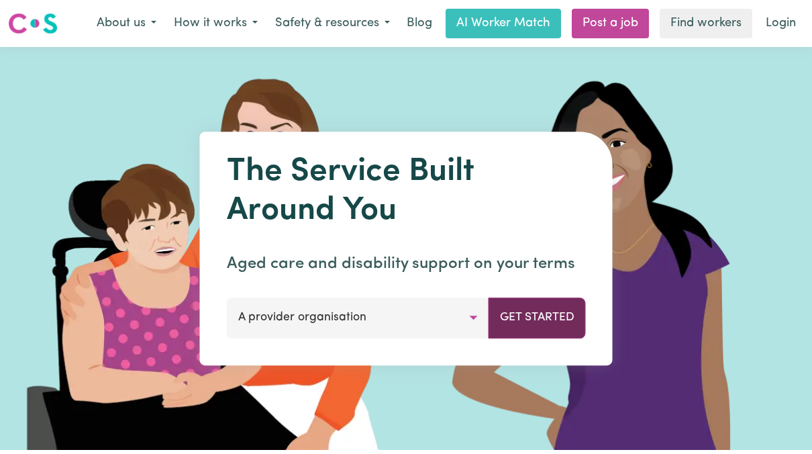
click at [512, 322] on button "Get Started" at bounding box center [537, 317] width 97 height 40
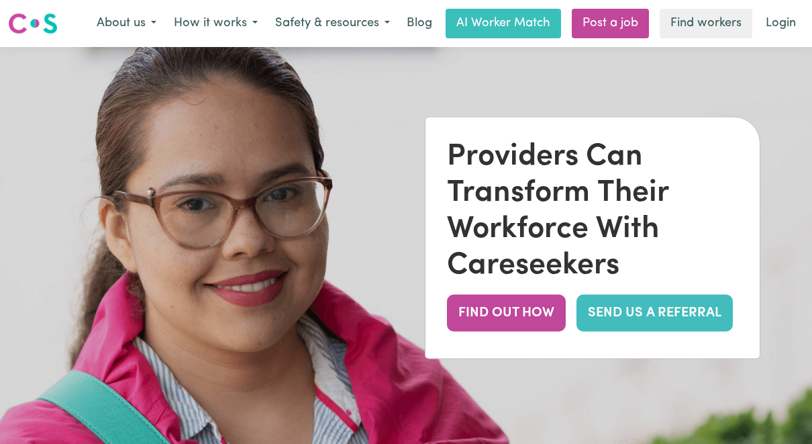
click at [748, 349] on div "Providers Can Transform Their Workforce With Careseekers FIND OUT HOW SEND US A…" at bounding box center [593, 237] width 334 height 241
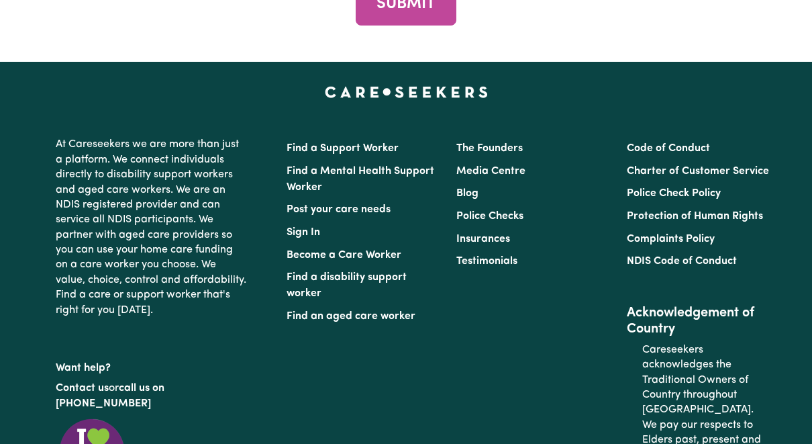
scroll to position [5169, 0]
type input "Varun"
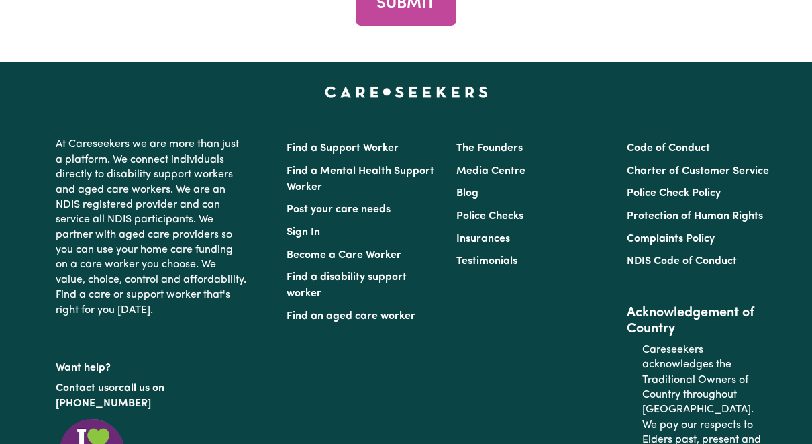
type input "Sharma"
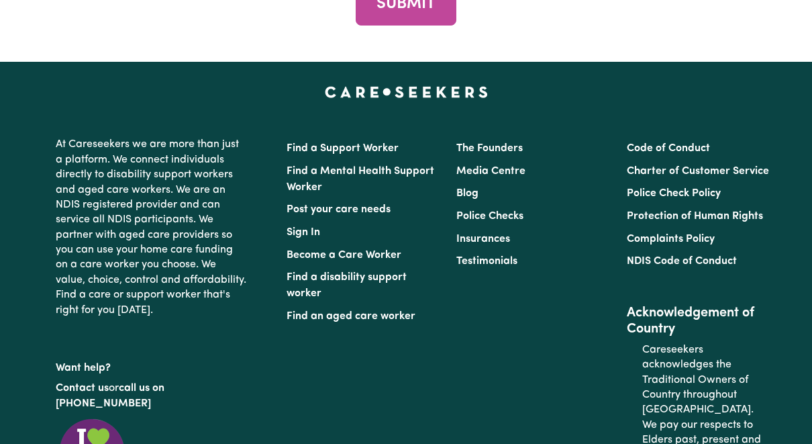
type input "coralcaresolutions@gmail.com"
type input "0468393166"
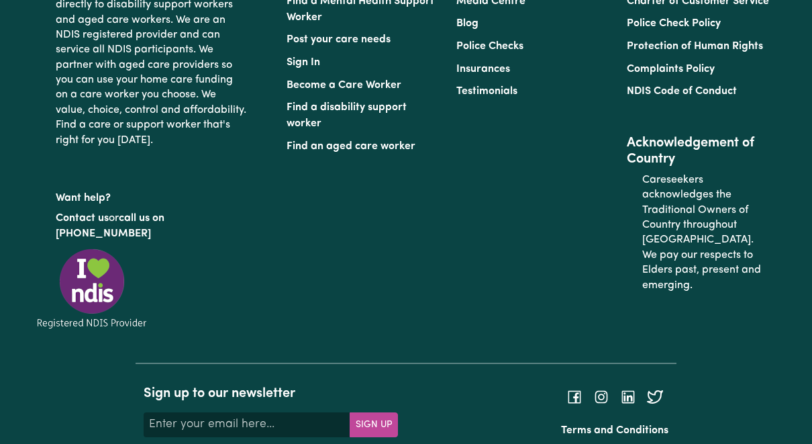
scroll to position [5343, 0]
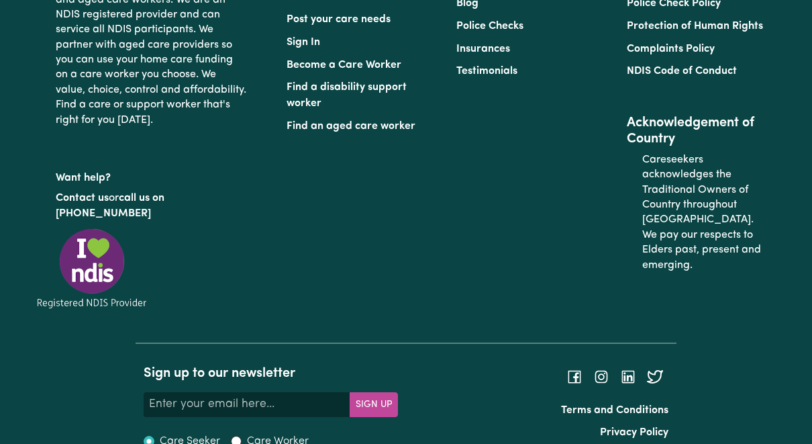
type input "coralcaresolutions@gmail.com"
type input "Kaleen"
type input "Kaleen, [GEOGRAPHIC_DATA], 2617"
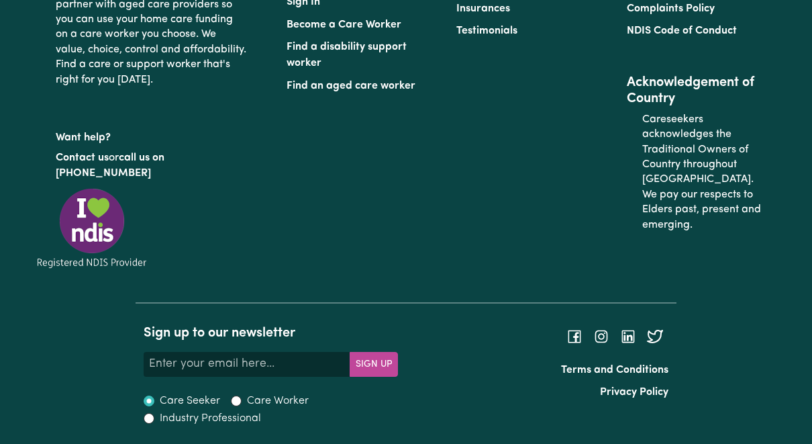
scroll to position [5467, 0]
checkbox input "true"
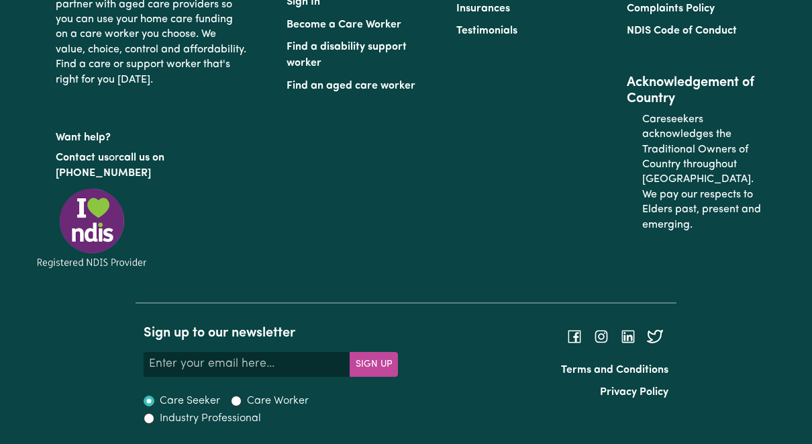
checkbox input "false"
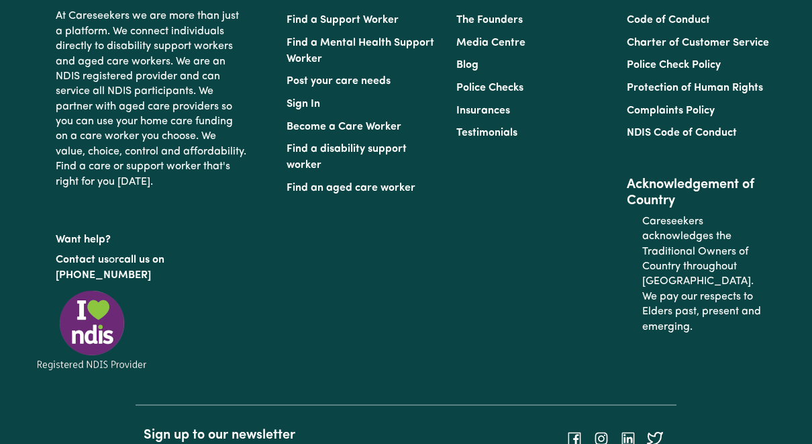
scroll to position [5331, 0]
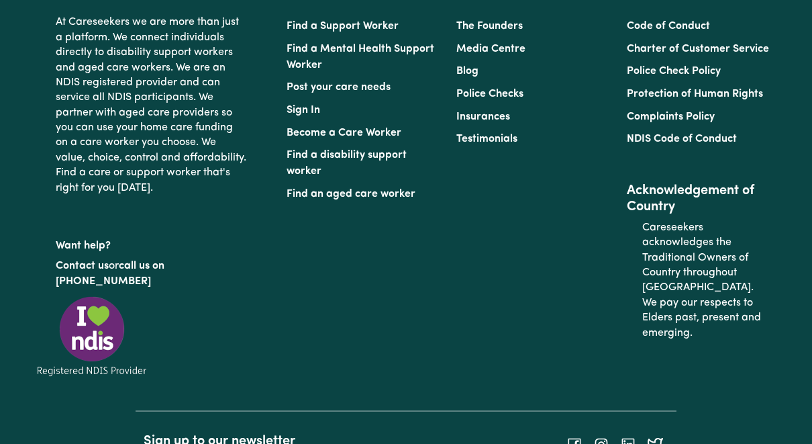
type input "Varun"
type input "Sharma"
type input "coralcaresolutions@gmail.com"
type input "0468393166"
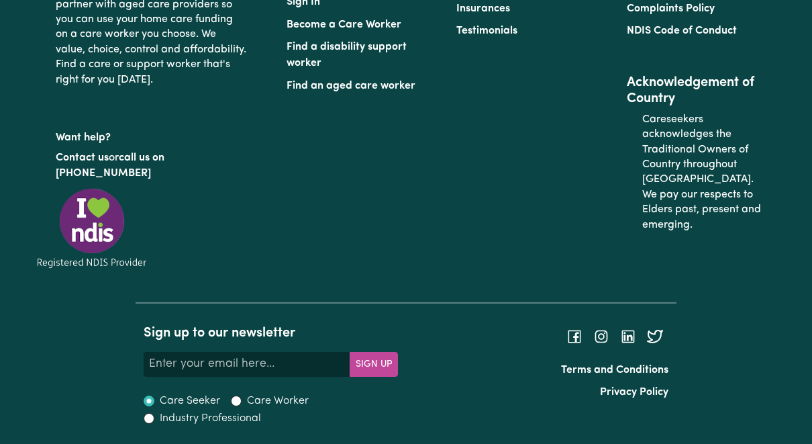
scroll to position [5395, 0]
type input "Kal"
type input "KalEEN, Australian Capital Territory, 2617"
type input "Kale"
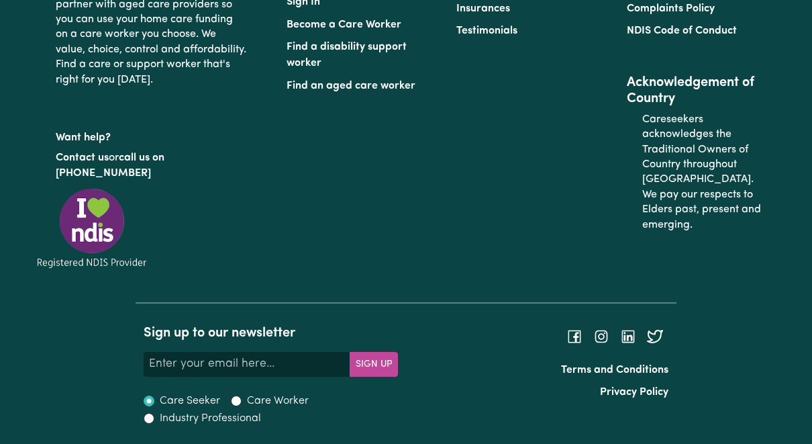
type input "KaleEN, Australian Capital Territory, 2617"
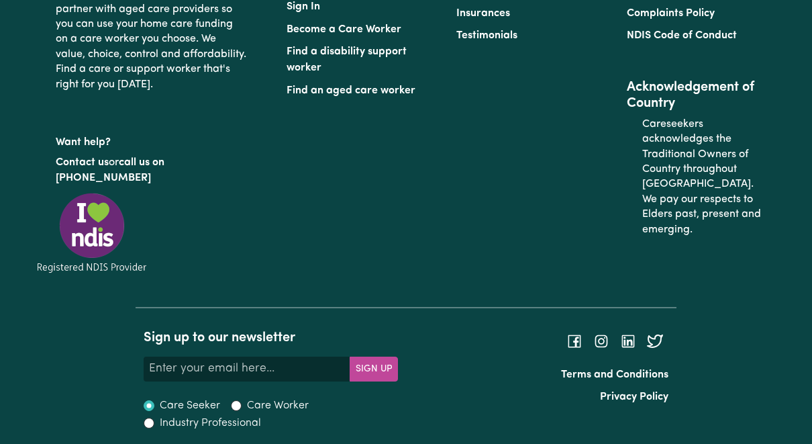
scroll to position [5415, 0]
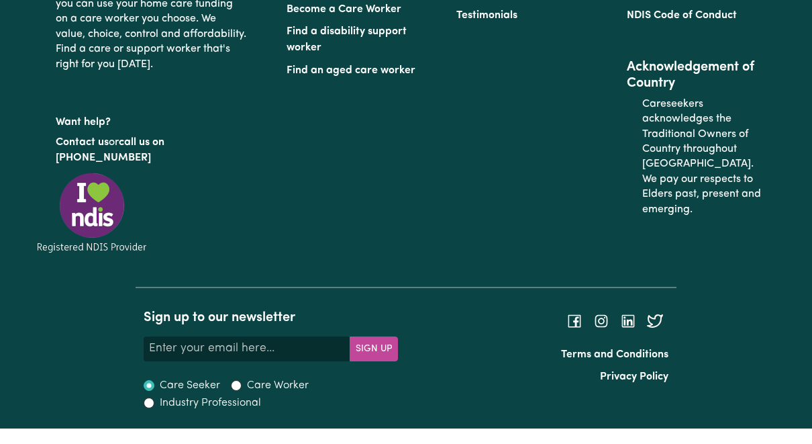
type input "Kalee"
type input "KaleeN, Australian Capital Territory, 2617"
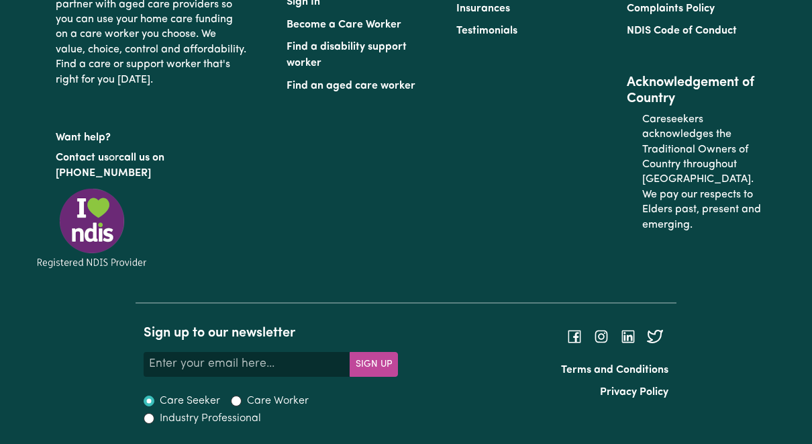
type input "Kaleen"
type input "Kaleen, [GEOGRAPHIC_DATA], 2617"
checkbox input "true"
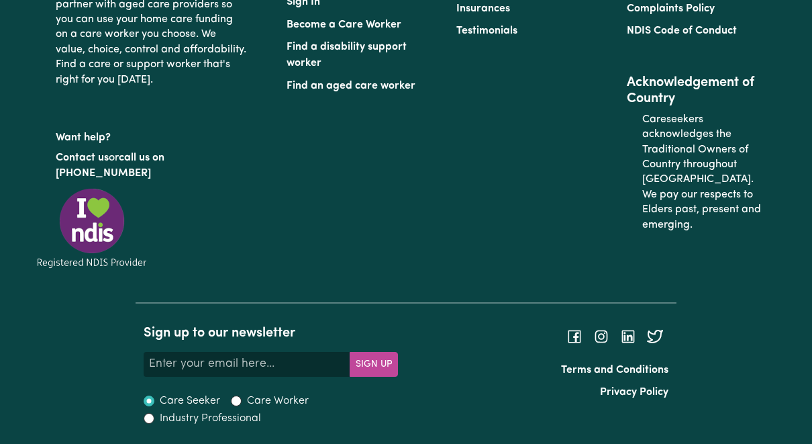
checkbox input "true"
checkbox input "false"
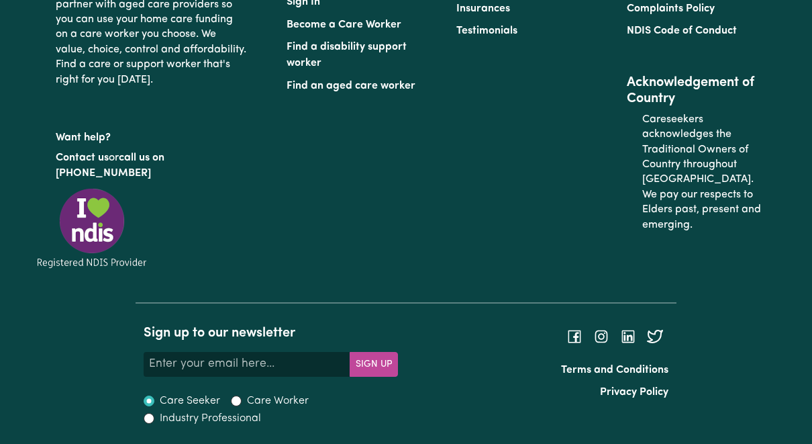
checkbox input "false"
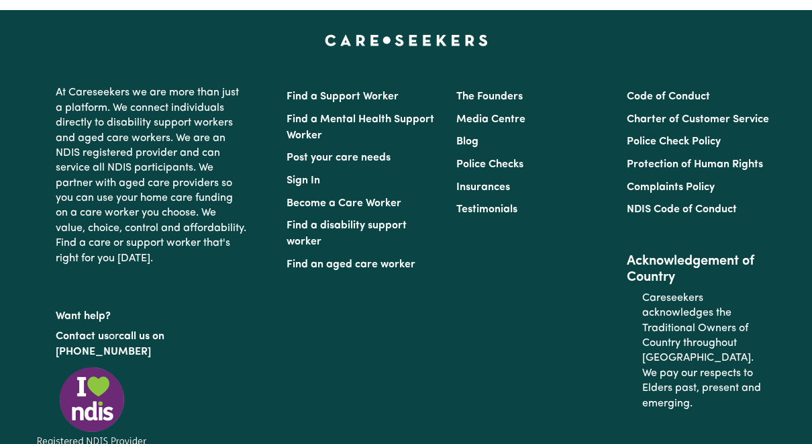
scroll to position [5140, 0]
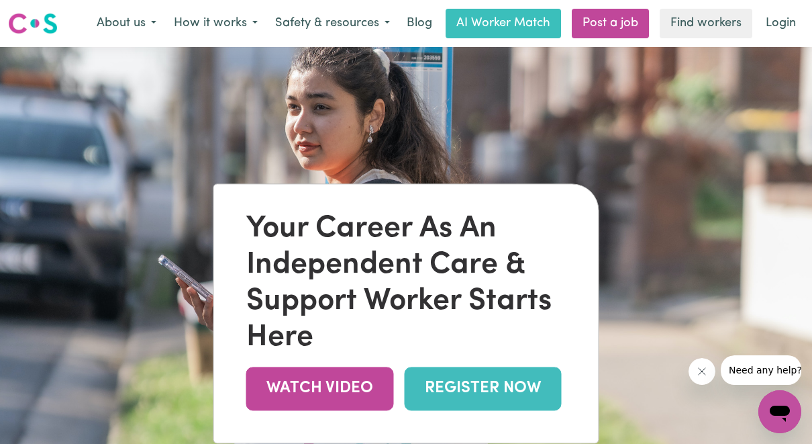
click at [458, 395] on link "REGISTER NOW" at bounding box center [483, 388] width 157 height 44
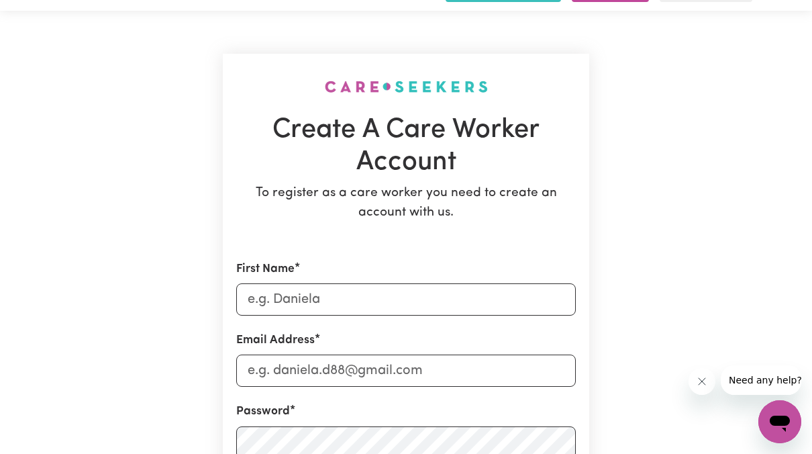
scroll to position [66, 0]
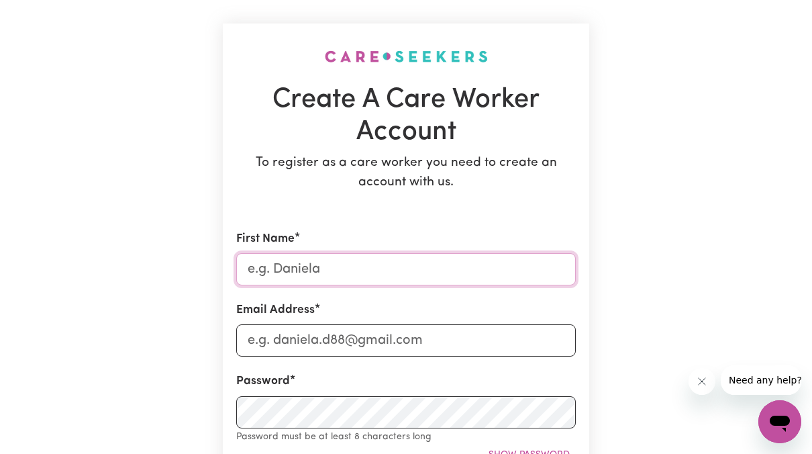
click at [297, 264] on input "First Name" at bounding box center [406, 269] width 340 height 32
type input "Varun"
click at [256, 340] on input "Email Address" at bounding box center [406, 340] width 340 height 32
type input "[EMAIL_ADDRESS][DOMAIN_NAME]"
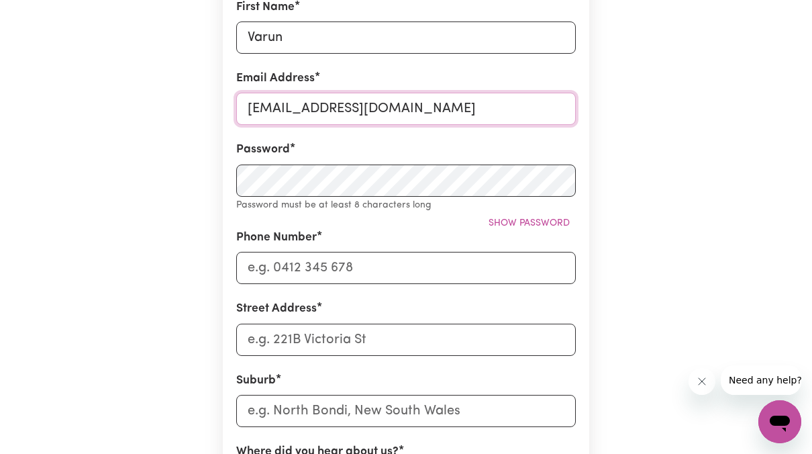
scroll to position [300, 0]
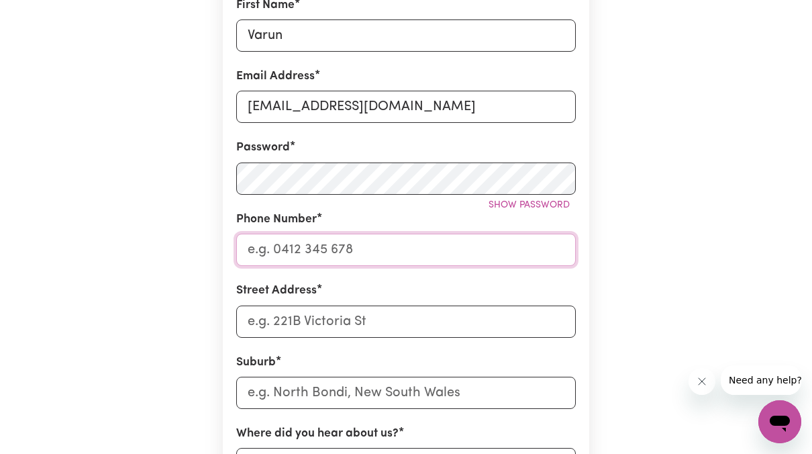
click at [379, 252] on input "Phone Number" at bounding box center [406, 250] width 340 height 32
type input "0468393166"
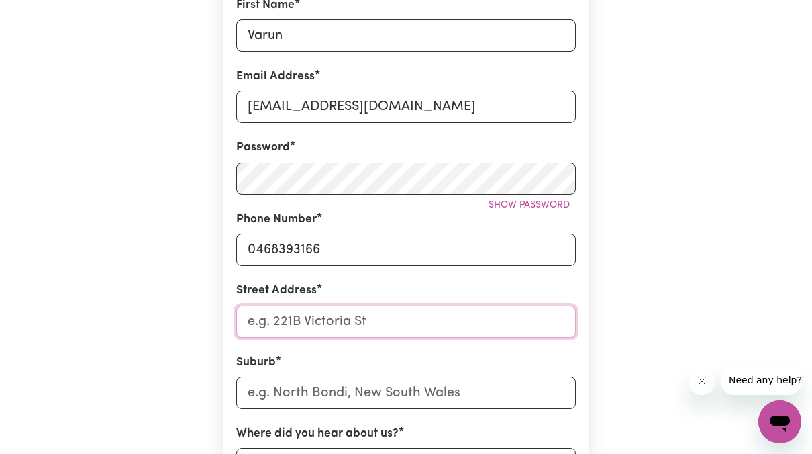
click at [381, 324] on input "Street Address" at bounding box center [406, 321] width 340 height 32
type input "5/3 [GEOGRAPHIC_DATA]"
click at [339, 393] on input "text" at bounding box center [406, 393] width 340 height 32
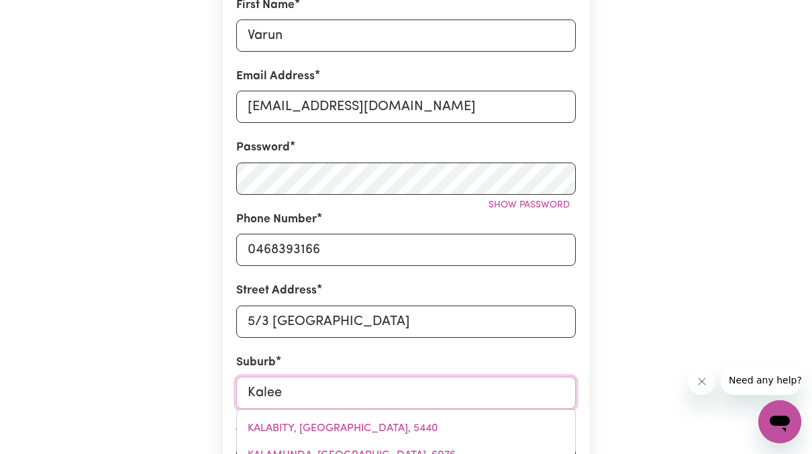
type input "Kaleen"
type input "Kaleen, [GEOGRAPHIC_DATA], 2617"
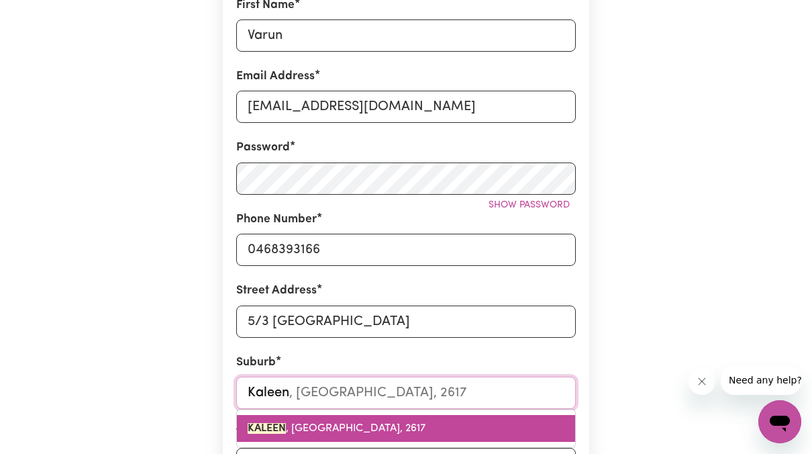
click at [326, 434] on span "KALEEN , [GEOGRAPHIC_DATA], 2617" at bounding box center [337, 428] width 178 height 11
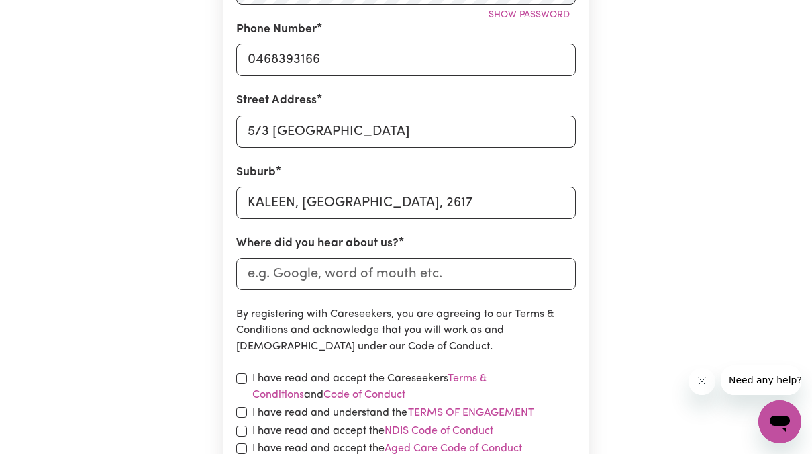
scroll to position [491, 0]
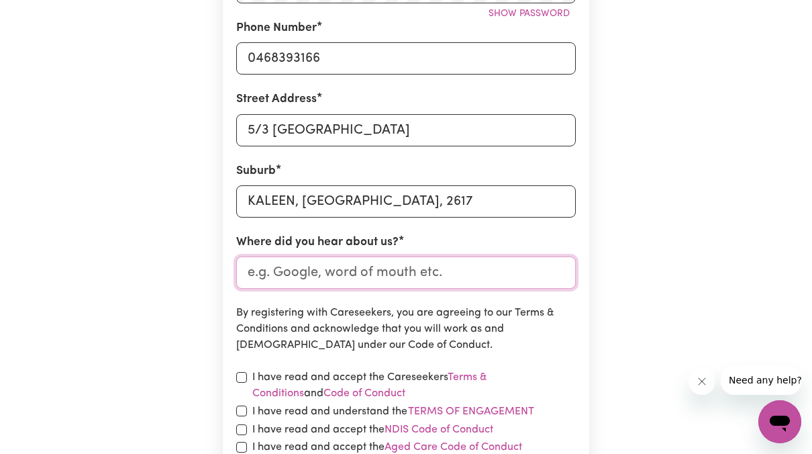
click at [358, 279] on input "Where did you hear about us?" at bounding box center [406, 272] width 340 height 32
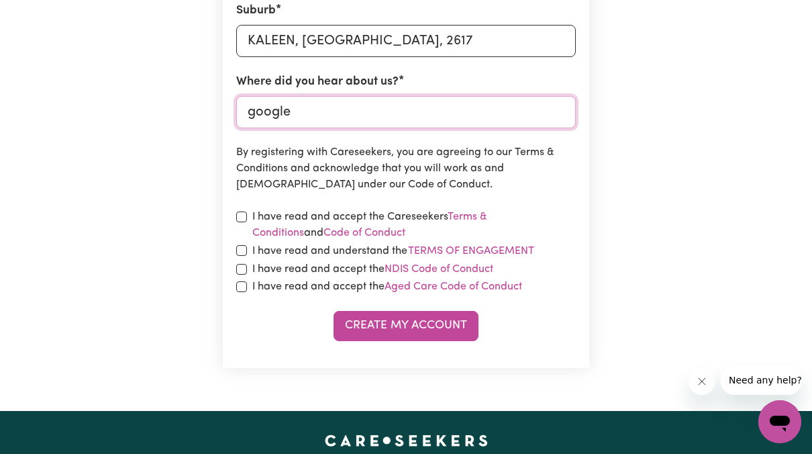
scroll to position [655, 0]
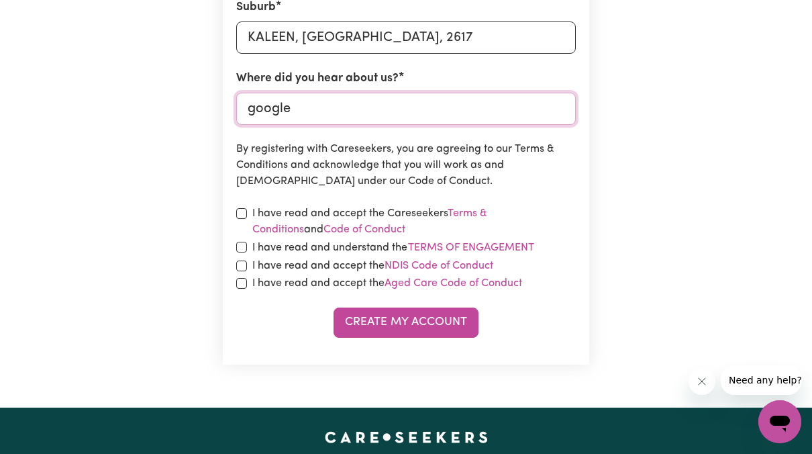
type input "google"
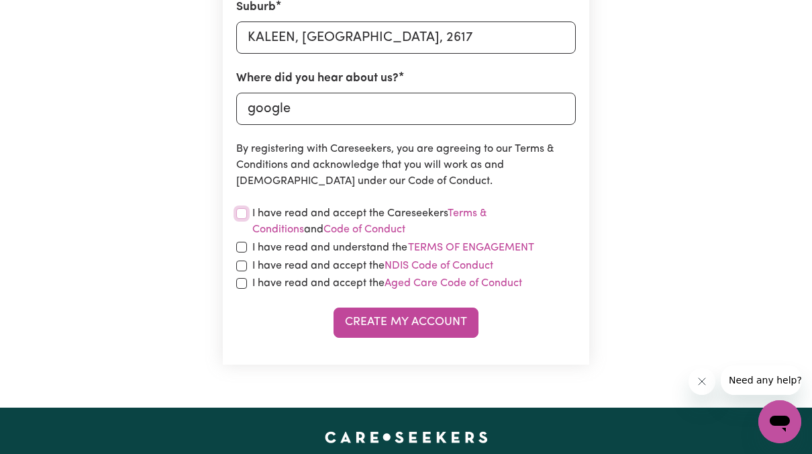
click at [242, 213] on input "checkbox" at bounding box center [241, 213] width 11 height 11
checkbox input "true"
click at [241, 248] on input "checkbox" at bounding box center [241, 247] width 11 height 11
checkbox input "true"
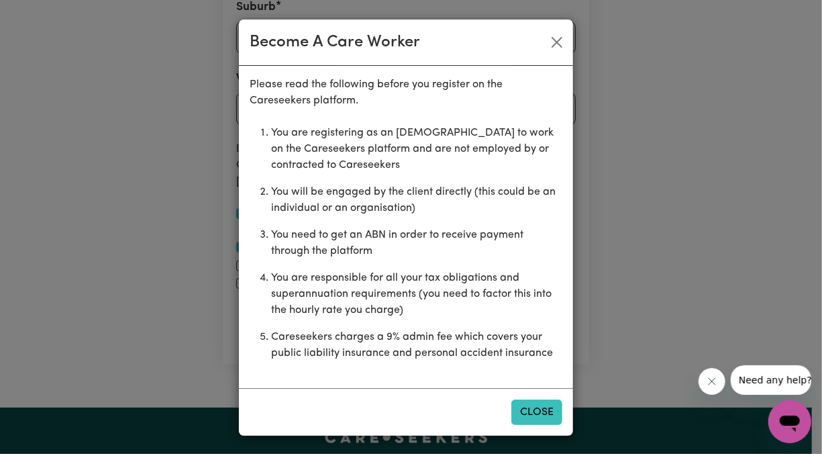
click at [532, 412] on button "Close" at bounding box center [536, 412] width 51 height 26
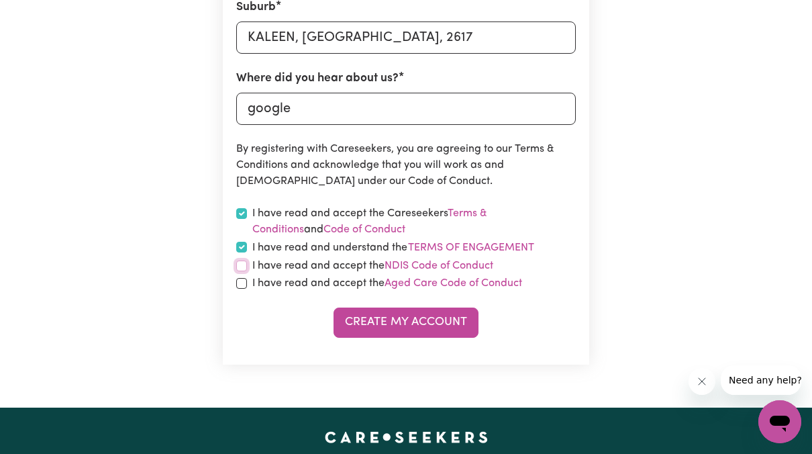
click at [241, 270] on input "checkbox" at bounding box center [241, 265] width 11 height 11
checkbox input "true"
click at [239, 285] on input "checkbox" at bounding box center [241, 283] width 11 height 11
checkbox input "true"
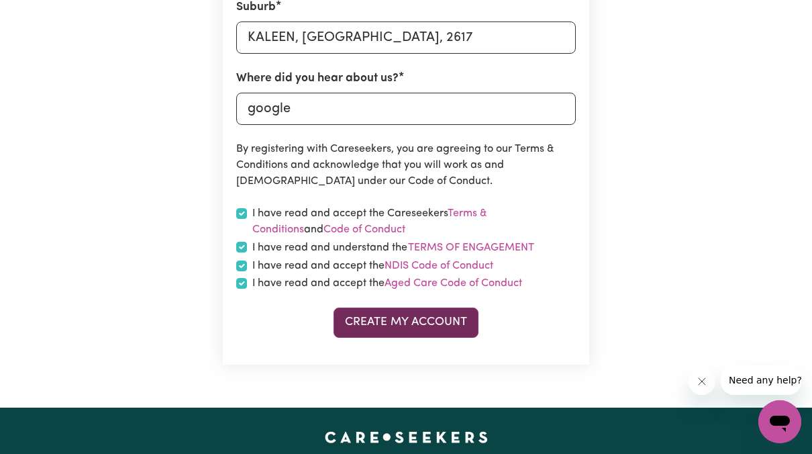
click at [362, 316] on button "Create My Account" at bounding box center [406, 322] width 145 height 30
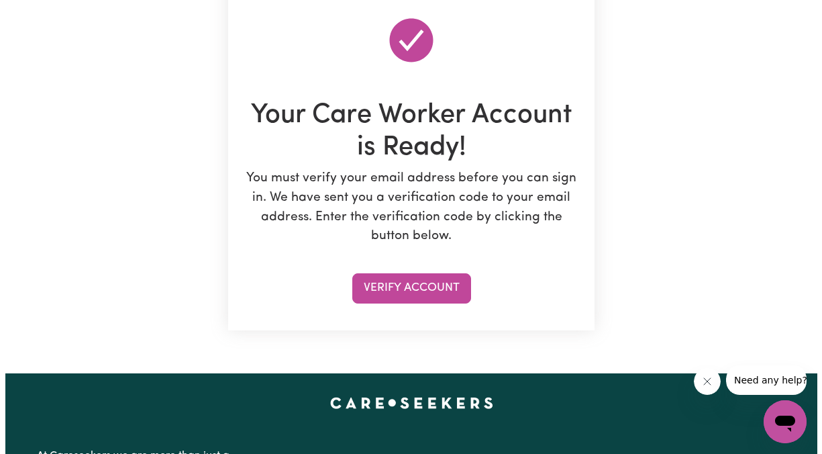
scroll to position [140, 0]
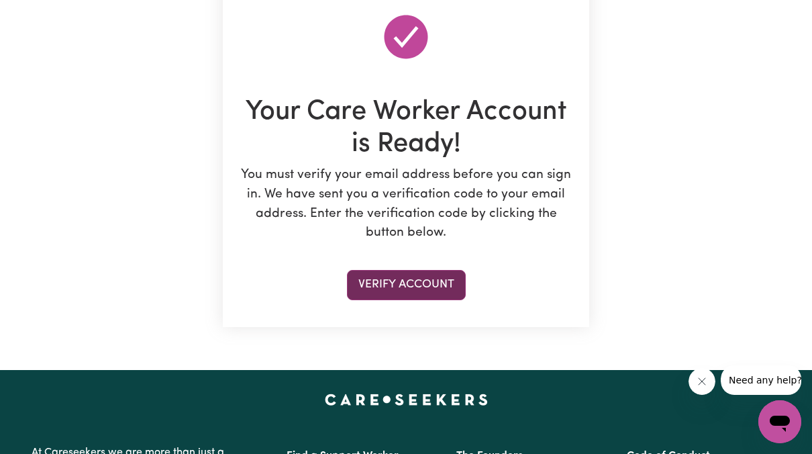
click at [397, 289] on button "Verify Account" at bounding box center [406, 285] width 119 height 30
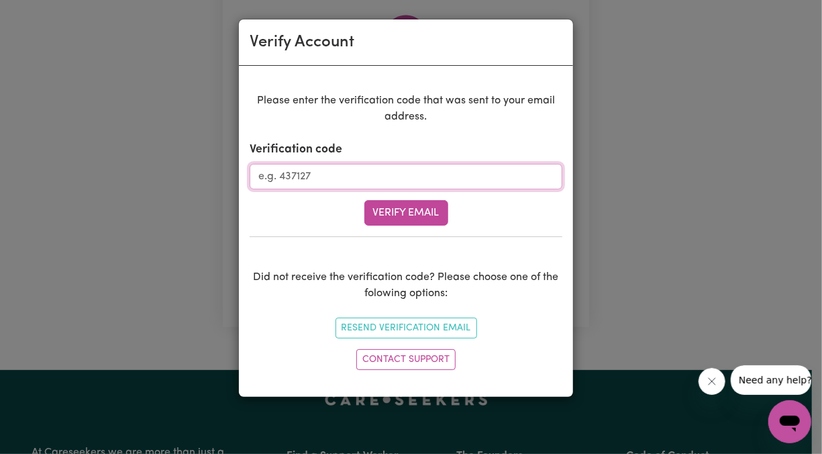
click at [302, 178] on input "Verification code" at bounding box center [406, 177] width 313 height 26
type input "077991"
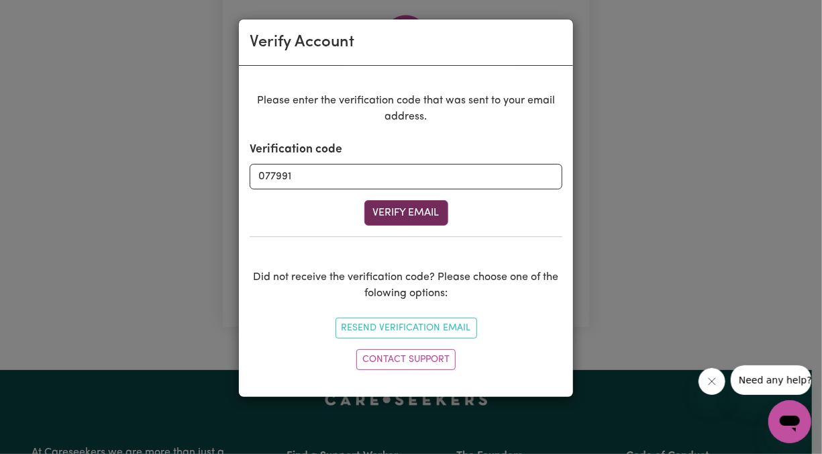
click at [406, 213] on button "Verify Email" at bounding box center [406, 213] width 84 height 26
